Goal: Transaction & Acquisition: Book appointment/travel/reservation

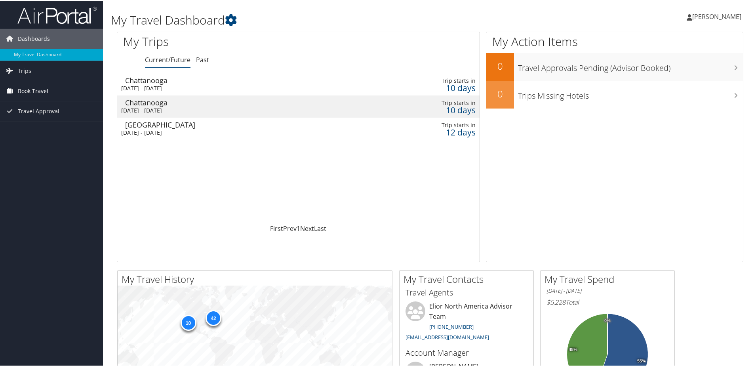
click at [30, 91] on span "Book Travel" at bounding box center [33, 90] width 30 height 20
click at [33, 126] on link "Book/Manage Online Trips" at bounding box center [51, 130] width 103 height 12
